Goal: Check status: Check status

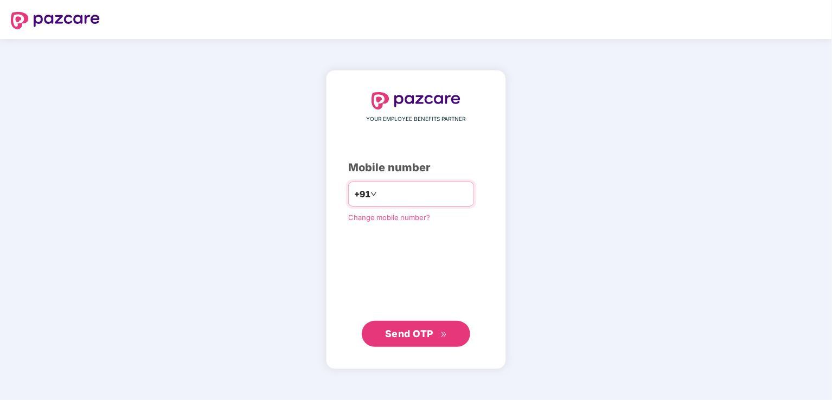
click at [393, 184] on div "+91" at bounding box center [411, 194] width 126 height 25
click at [434, 194] on input "number" at bounding box center [423, 193] width 89 height 17
type input "**********"
click at [394, 338] on span "Send OTP" at bounding box center [409, 333] width 48 height 11
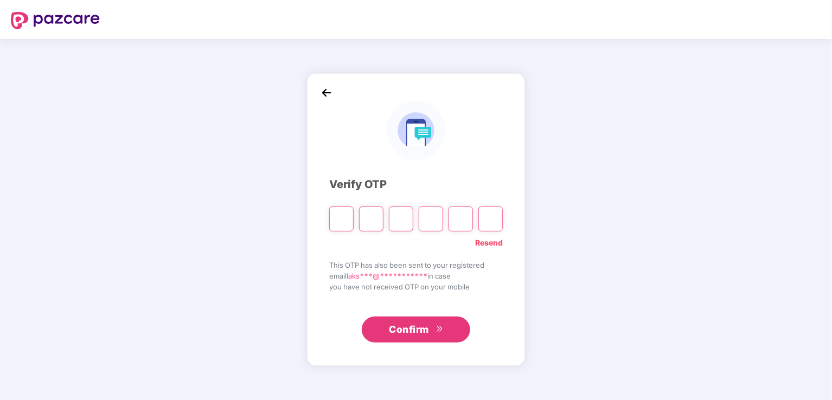
type input "*"
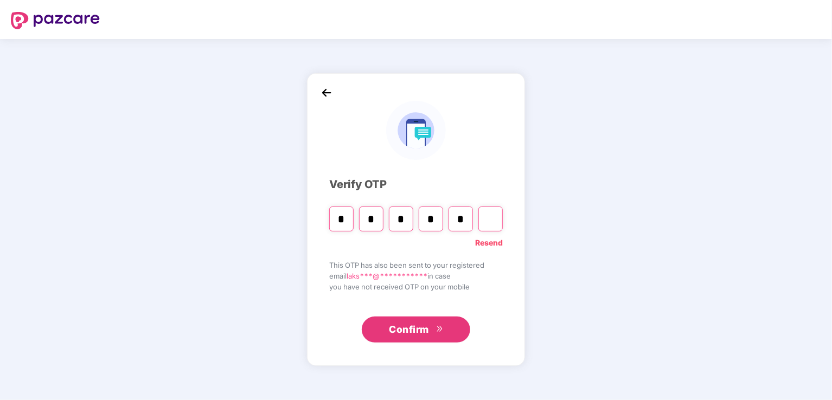
type input "*"
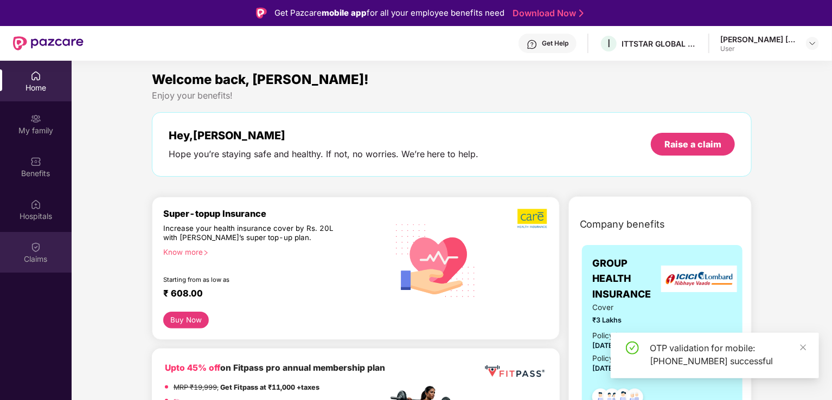
click at [35, 253] on div "Claims" at bounding box center [36, 252] width 72 height 41
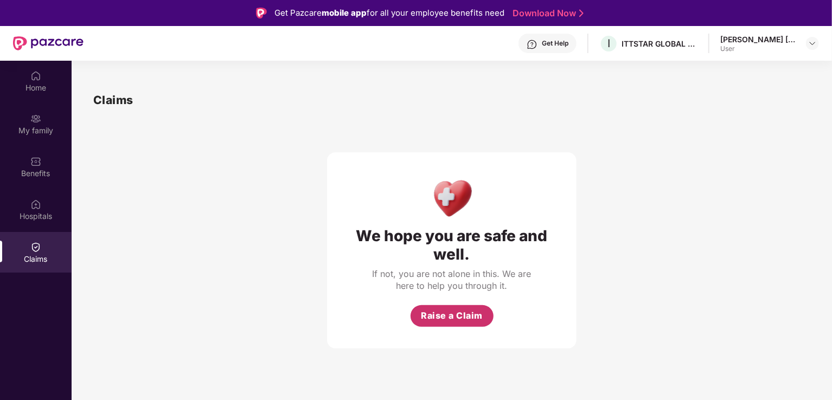
click at [447, 321] on span "Raise a Claim" at bounding box center [452, 316] width 62 height 14
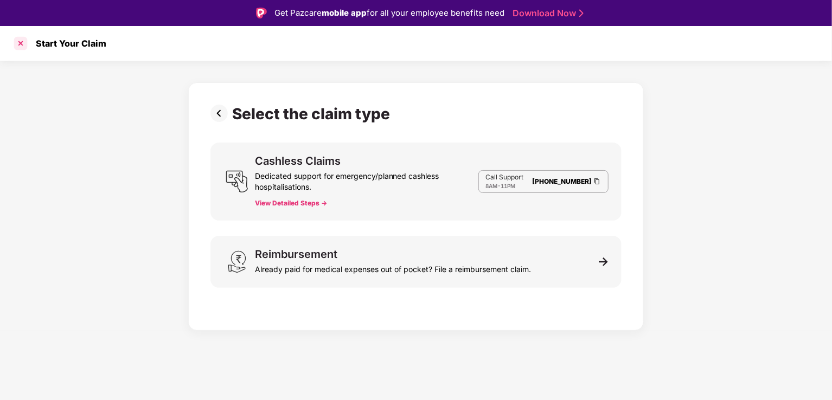
click at [22, 40] on div at bounding box center [20, 43] width 17 height 17
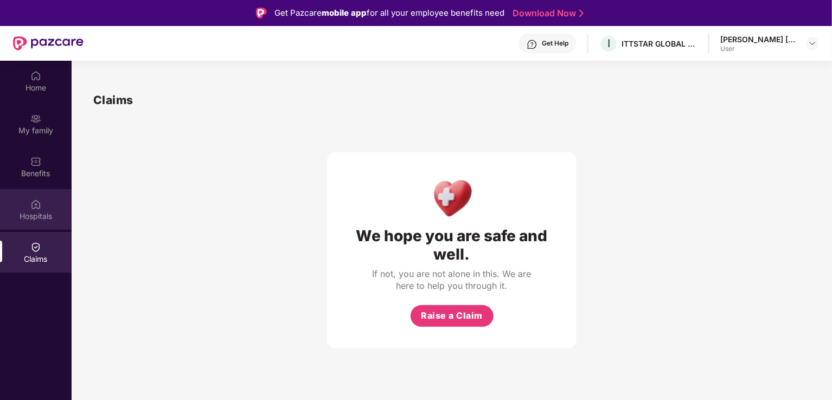
click at [37, 221] on div "Hospitals" at bounding box center [36, 216] width 72 height 11
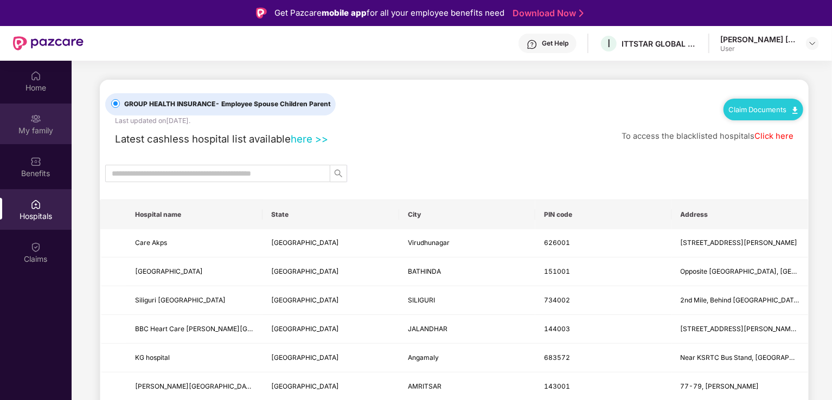
click at [36, 129] on div "My family" at bounding box center [36, 130] width 72 height 11
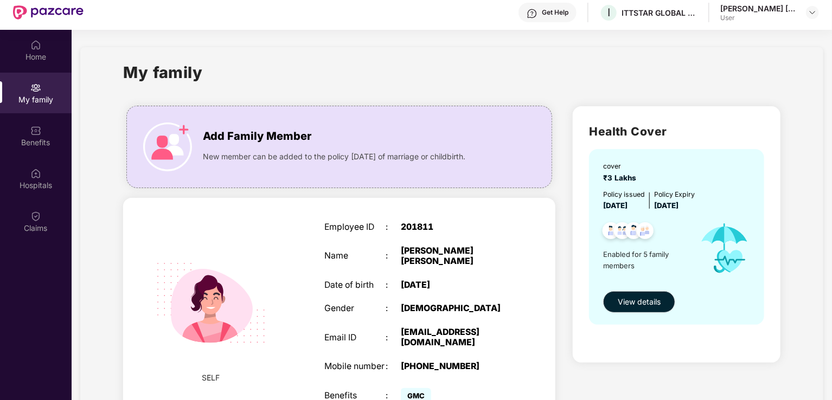
scroll to position [61, 0]
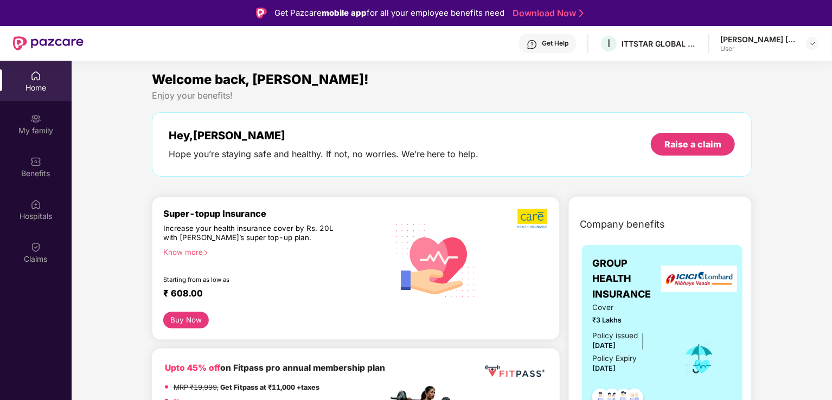
click at [561, 47] on div "Get Help" at bounding box center [555, 43] width 27 height 9
click at [766, 42] on div "Karanam Venkata Rajyalakshmi" at bounding box center [758, 39] width 76 height 10
click at [808, 44] on div at bounding box center [812, 43] width 13 height 13
click at [784, 42] on div "Karanam Venkata Rajyalakshmi" at bounding box center [758, 39] width 76 height 10
click at [813, 46] on img at bounding box center [812, 43] width 9 height 9
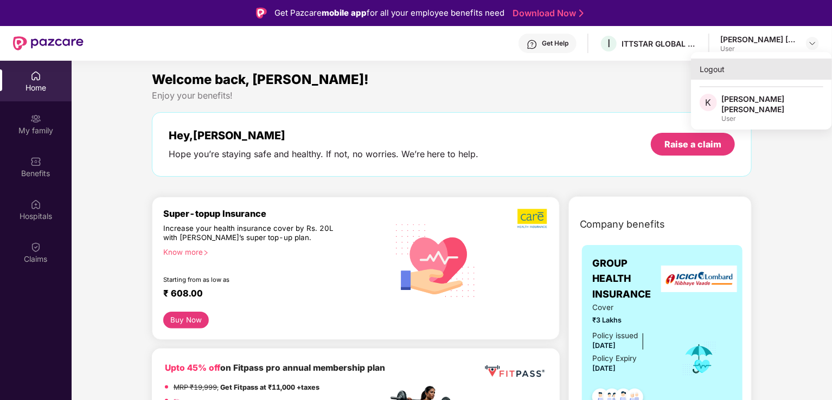
click at [716, 72] on div "Logout" at bounding box center [761, 69] width 141 height 21
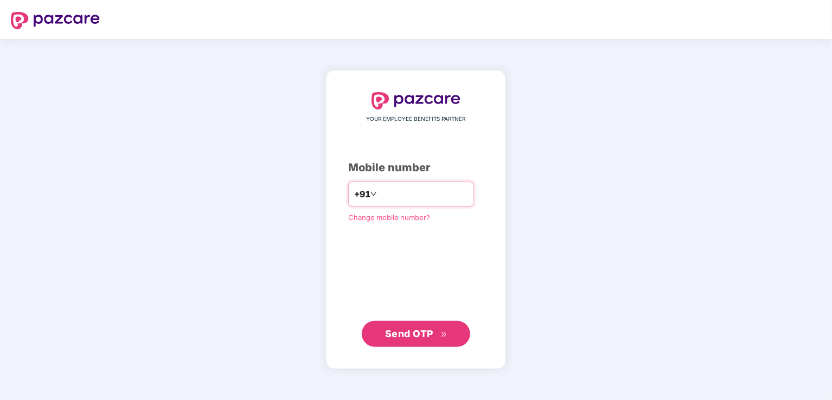
click at [402, 189] on input "number" at bounding box center [423, 193] width 89 height 17
click at [426, 198] on input "*****" at bounding box center [423, 193] width 89 height 17
type input "**********"
click at [414, 328] on span "Send OTP" at bounding box center [409, 333] width 48 height 11
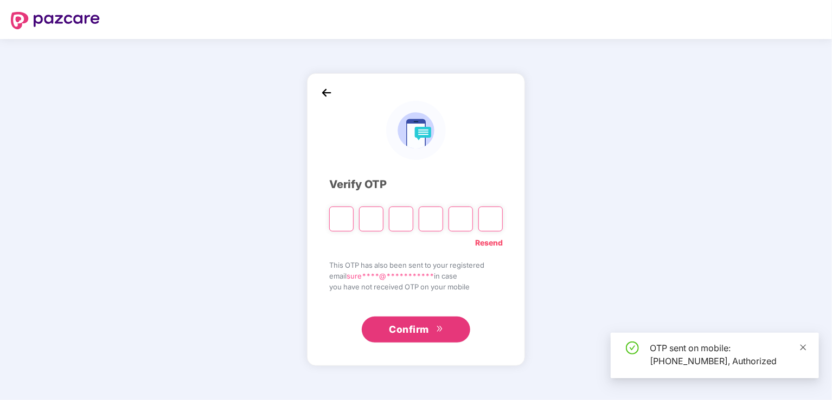
click at [803, 346] on icon "close" at bounding box center [804, 347] width 6 height 6
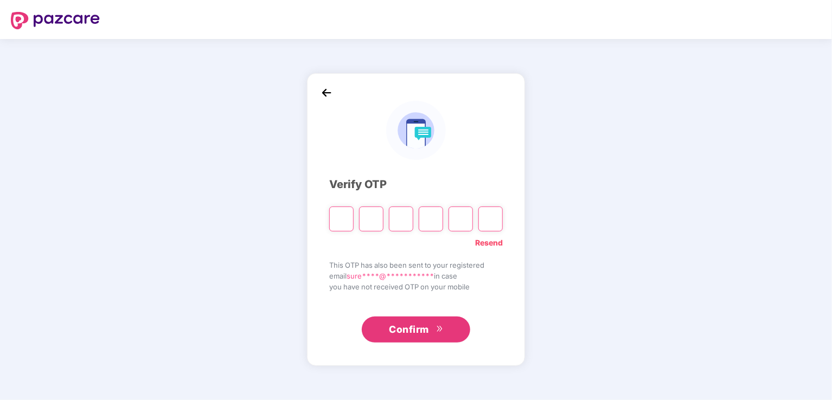
click at [338, 219] on input "Please enter verification code. Digit 1" at bounding box center [341, 219] width 24 height 25
type input "*"
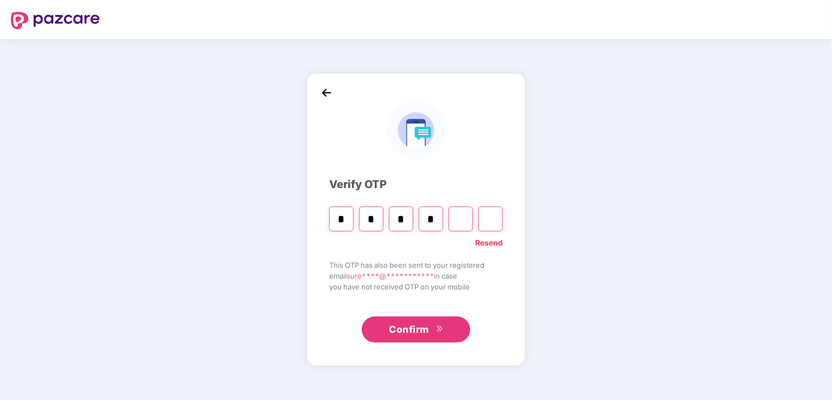
type input "*"
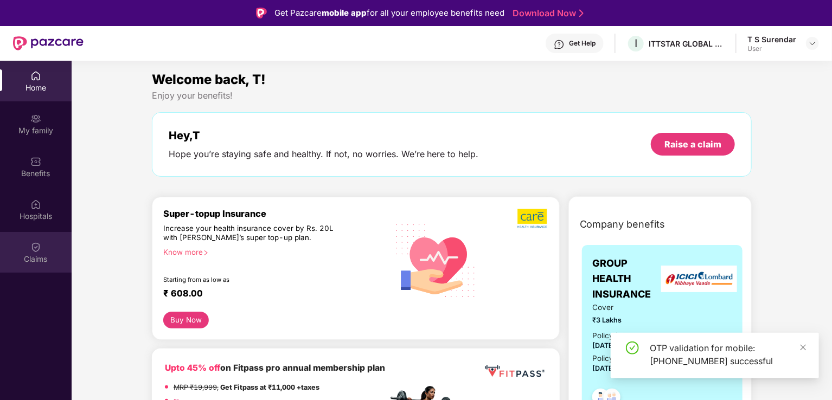
click at [33, 257] on div "Claims" at bounding box center [36, 259] width 72 height 11
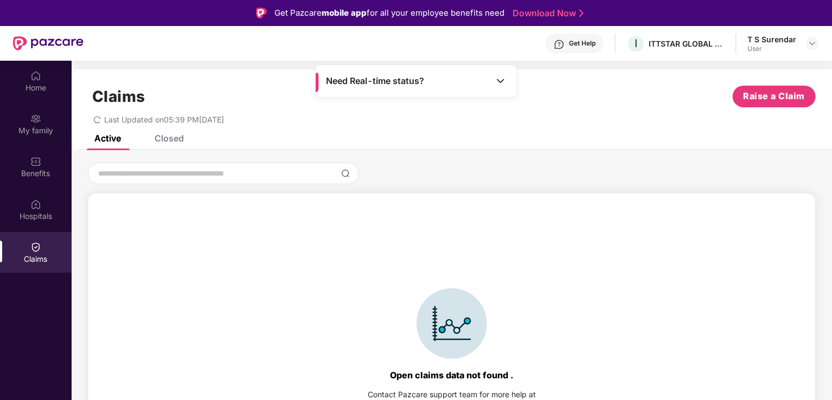
click at [33, 252] on img at bounding box center [35, 247] width 11 height 11
click at [507, 79] on div "Need Real-time status?" at bounding box center [416, 81] width 201 height 32
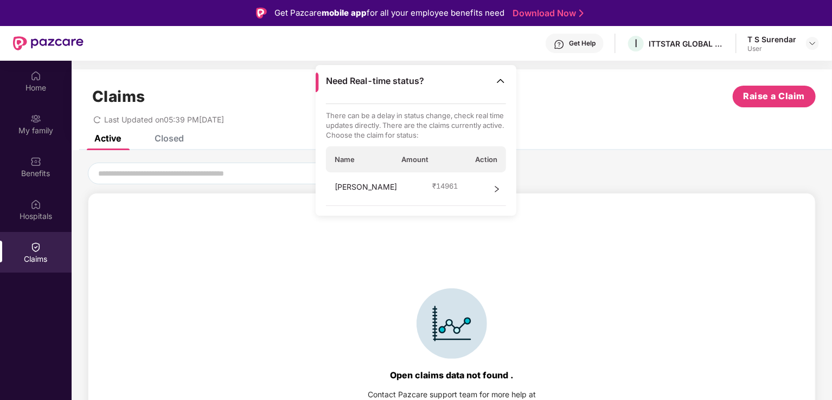
click at [34, 257] on div "Claims" at bounding box center [36, 259] width 72 height 11
click at [695, 118] on div "Last Updated on 05:39 PM, 14 Oct 2025" at bounding box center [452, 115] width 728 height 17
click at [171, 145] on div "Closed" at bounding box center [161, 138] width 46 height 24
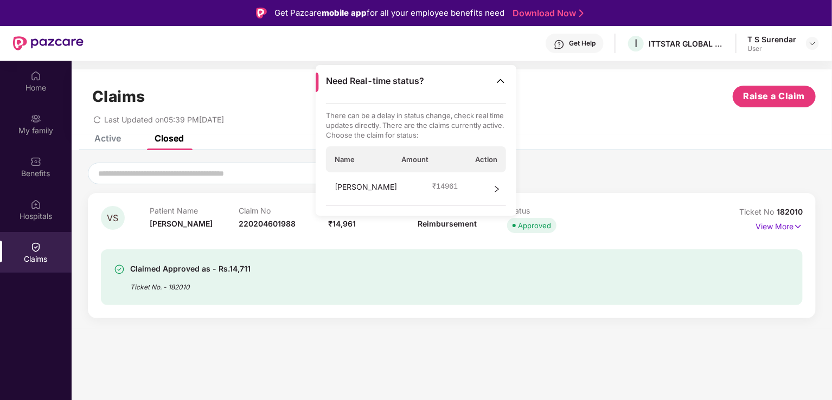
click at [217, 286] on div "Ticket No. - 182010" at bounding box center [190, 284] width 120 height 17
click at [501, 81] on img at bounding box center [500, 80] width 11 height 11
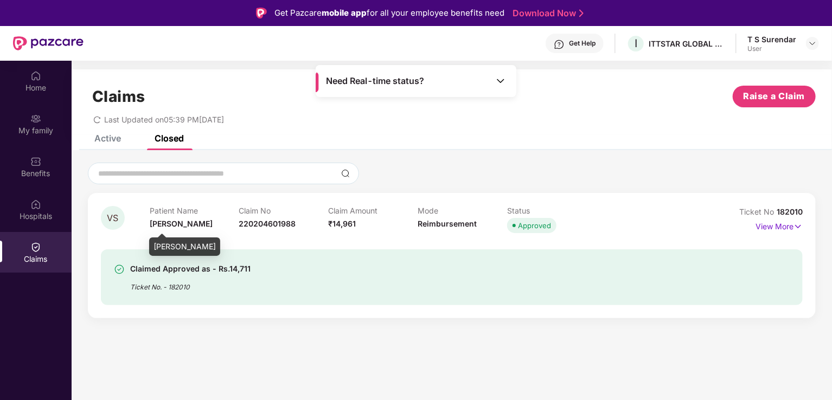
click at [171, 226] on span "Vanja Sridhar" at bounding box center [181, 223] width 63 height 9
click at [257, 222] on span "220204601988" at bounding box center [267, 223] width 57 height 9
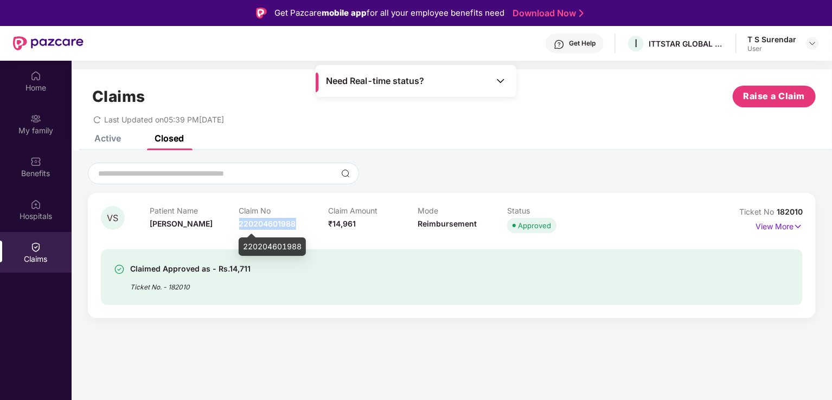
click at [257, 222] on span "220204601988" at bounding box center [267, 223] width 57 height 9
click at [256, 286] on div "Claimed Approved as - Rs.14,711 Ticket No. - 182010" at bounding box center [395, 277] width 563 height 30
click at [523, 219] on span "Approved" at bounding box center [531, 225] width 49 height 15
click at [437, 218] on div "Mode Reimbursement" at bounding box center [462, 221] width 89 height 30
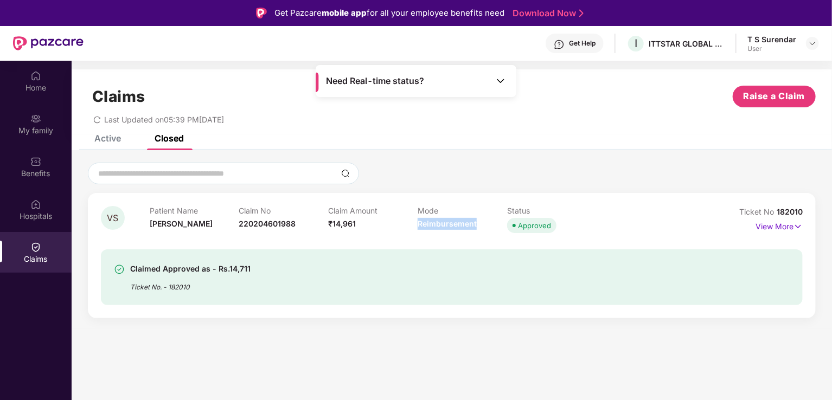
click at [437, 218] on div "Mode Reimbursement" at bounding box center [462, 221] width 89 height 30
drag, startPoint x: 425, startPoint y: 303, endPoint x: 469, endPoint y: 304, distance: 43.9
click at [425, 305] on div "Claimed Approved as - Rs.14,711 Ticket No. - 182010" at bounding box center [452, 277] width 702 height 56
click at [792, 227] on p "View More" at bounding box center [778, 225] width 47 height 15
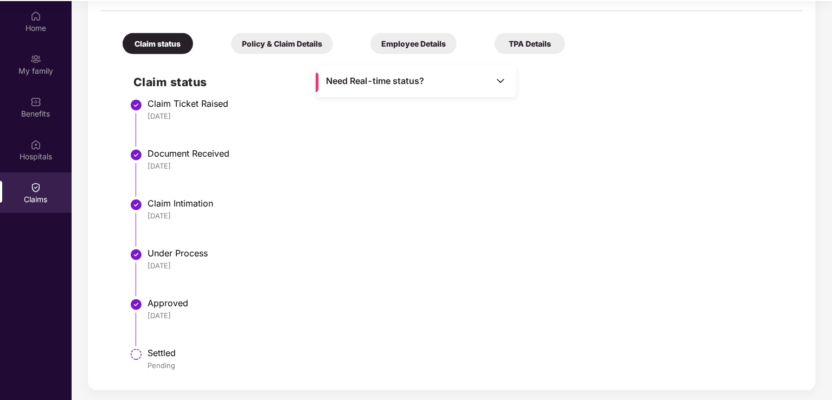
scroll to position [61, 0]
click at [170, 362] on div "Pending" at bounding box center [470, 365] width 644 height 10
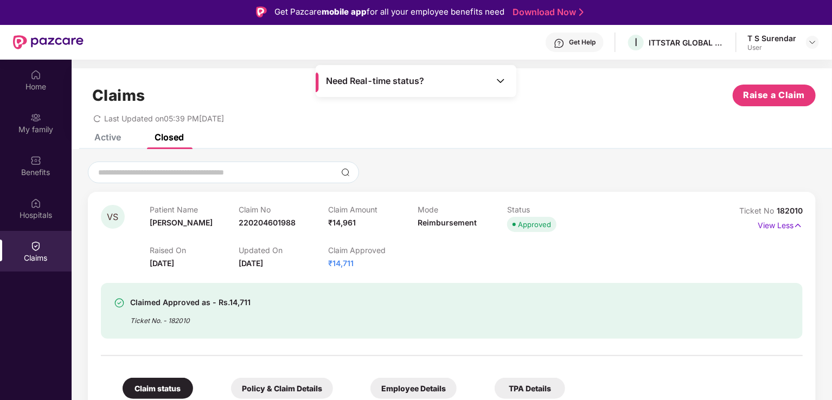
scroll to position [0, 0]
